Goal: Information Seeking & Learning: Learn about a topic

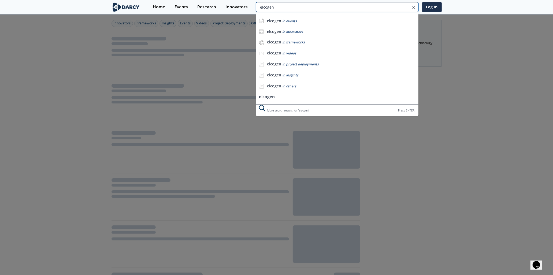
click at [393, 8] on input "elcogen" at bounding box center [337, 7] width 162 height 10
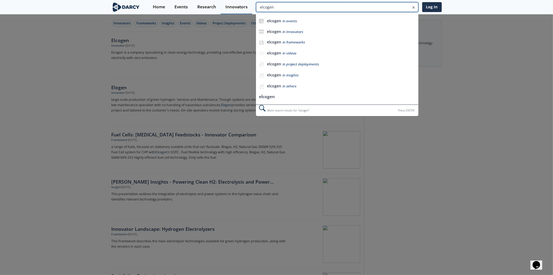
drag, startPoint x: 385, startPoint y: 8, endPoint x: 239, endPoint y: 3, distance: 146.3
click at [239, 3] on div "Home Events Research Innovators elcogen elcogen in events elcogen in innovators…" at bounding box center [295, 7] width 294 height 14
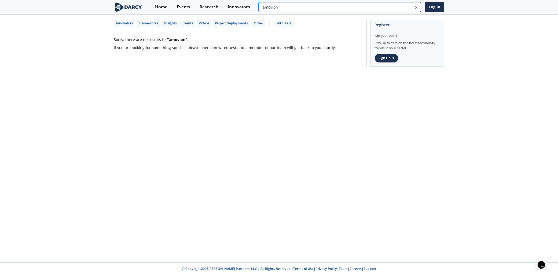
click at [398, 7] on input "amovion" at bounding box center [340, 7] width 162 height 10
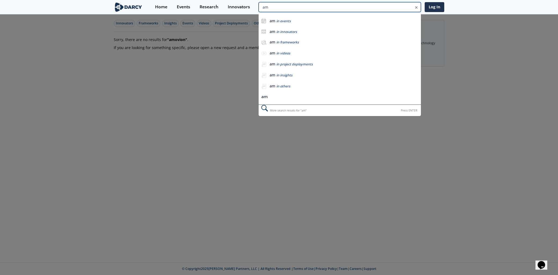
type input "a"
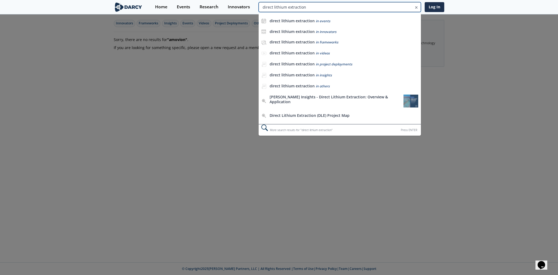
type input "direct lithium extraction"
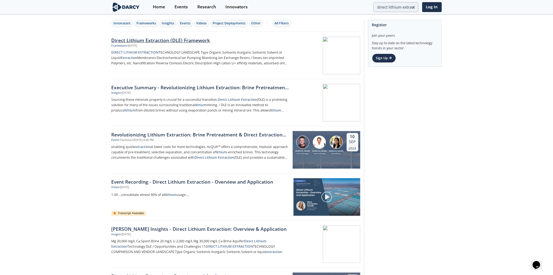
click at [328, 60] on div at bounding box center [327, 56] width 68 height 38
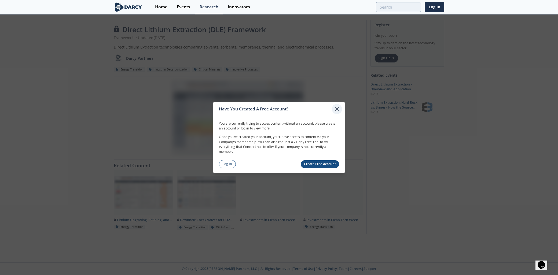
click at [334, 111] on icon at bounding box center [337, 109] width 6 height 6
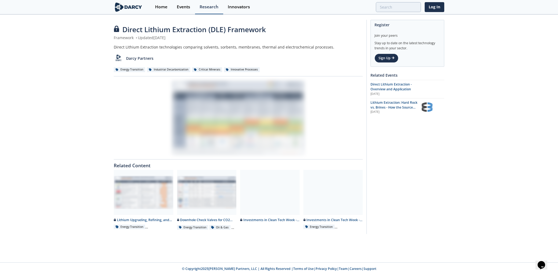
type input "direct lithium extraction"
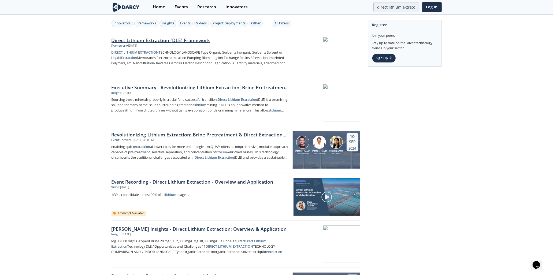
click at [347, 52] on div at bounding box center [327, 56] width 68 height 38
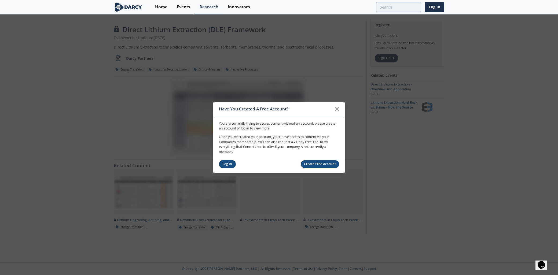
click at [232, 165] on link "Log In" at bounding box center [227, 164] width 17 height 8
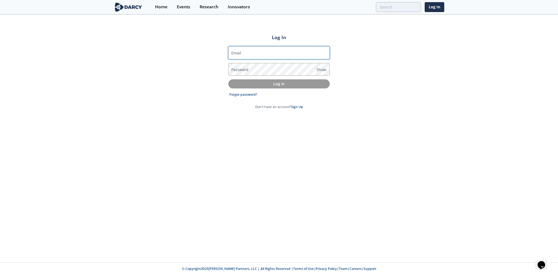
click at [270, 52] on input "Email" at bounding box center [278, 52] width 101 height 13
type input "[PERSON_NAME][EMAIL_ADDRESS][PERSON_NAME][DOMAIN_NAME]"
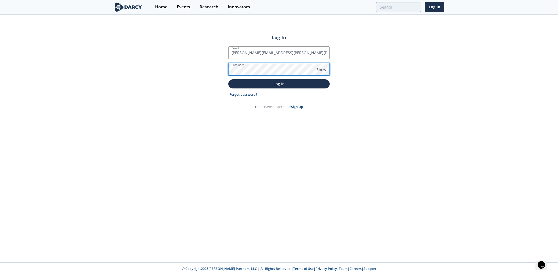
click at [228, 79] on button "Log In" at bounding box center [278, 83] width 101 height 9
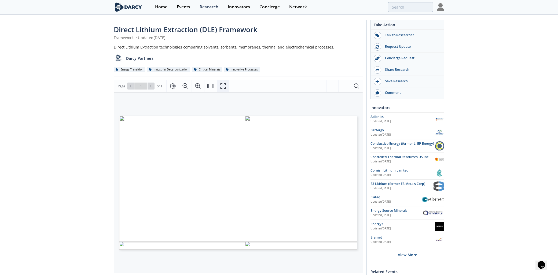
click at [223, 85] on icon "Fullscreen" at bounding box center [223, 86] width 6 height 6
